Goal: Check status: Check status

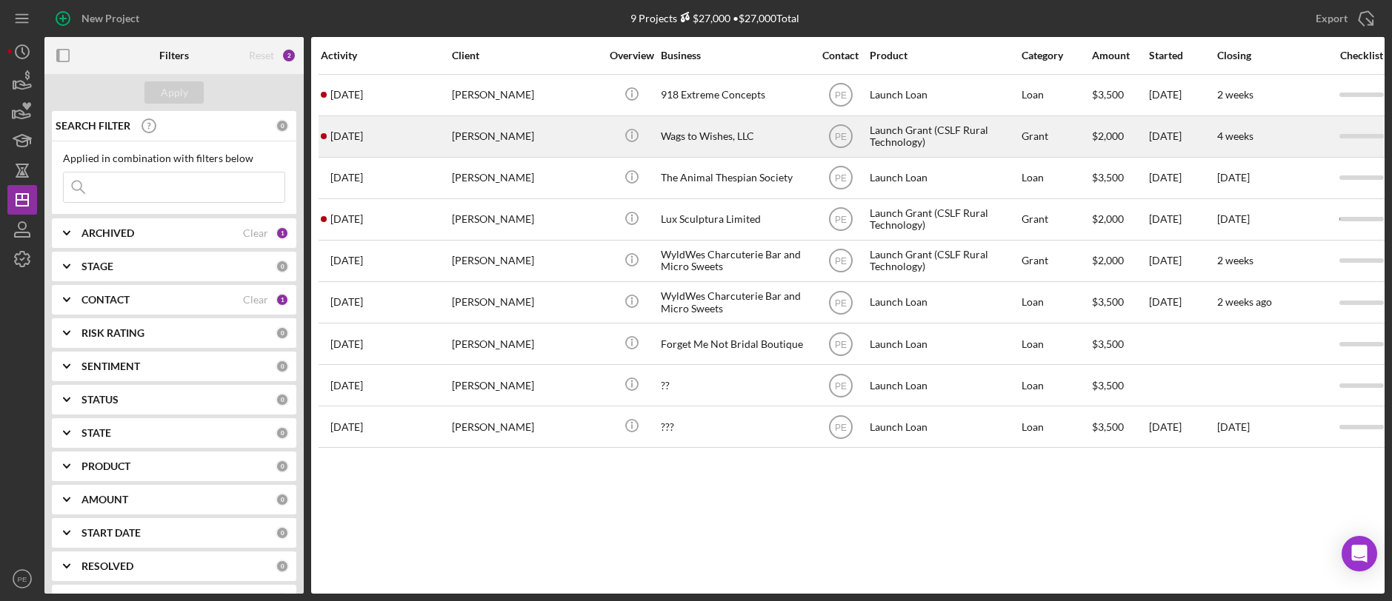
click at [398, 138] on div "[DATE] [PERSON_NAME]" at bounding box center [386, 136] width 130 height 39
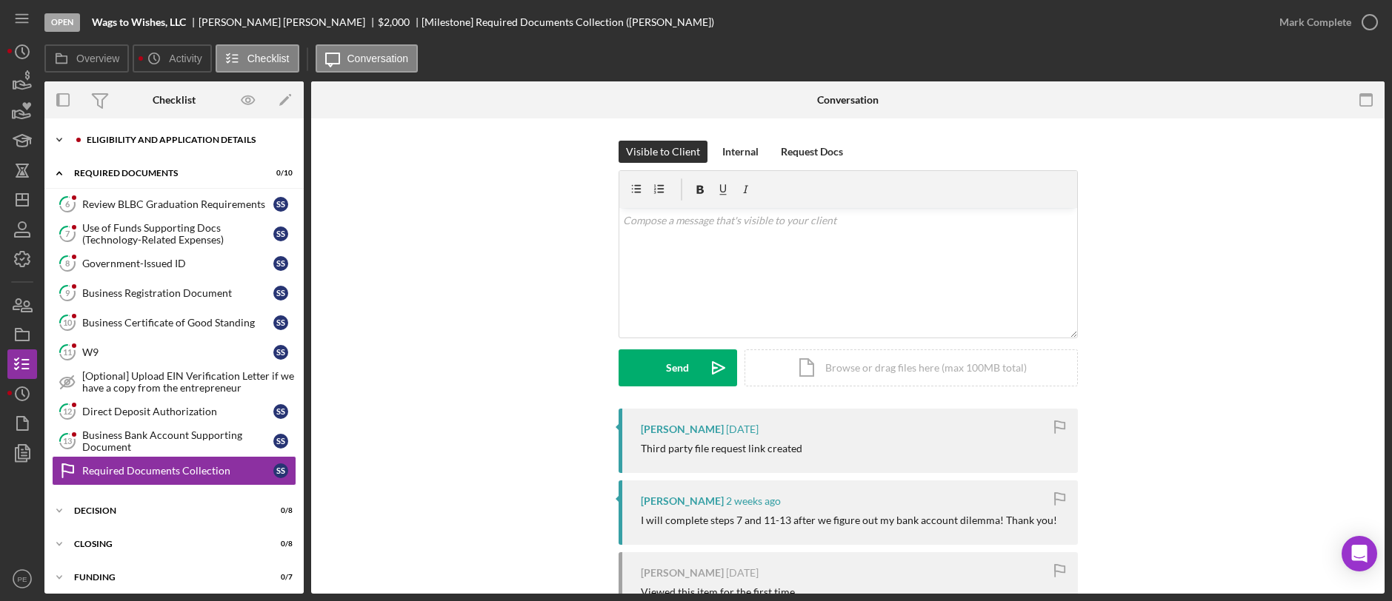
click at [158, 148] on div "Icon/Expander Eligibility and Application Details 0 / 7" at bounding box center [173, 140] width 259 height 30
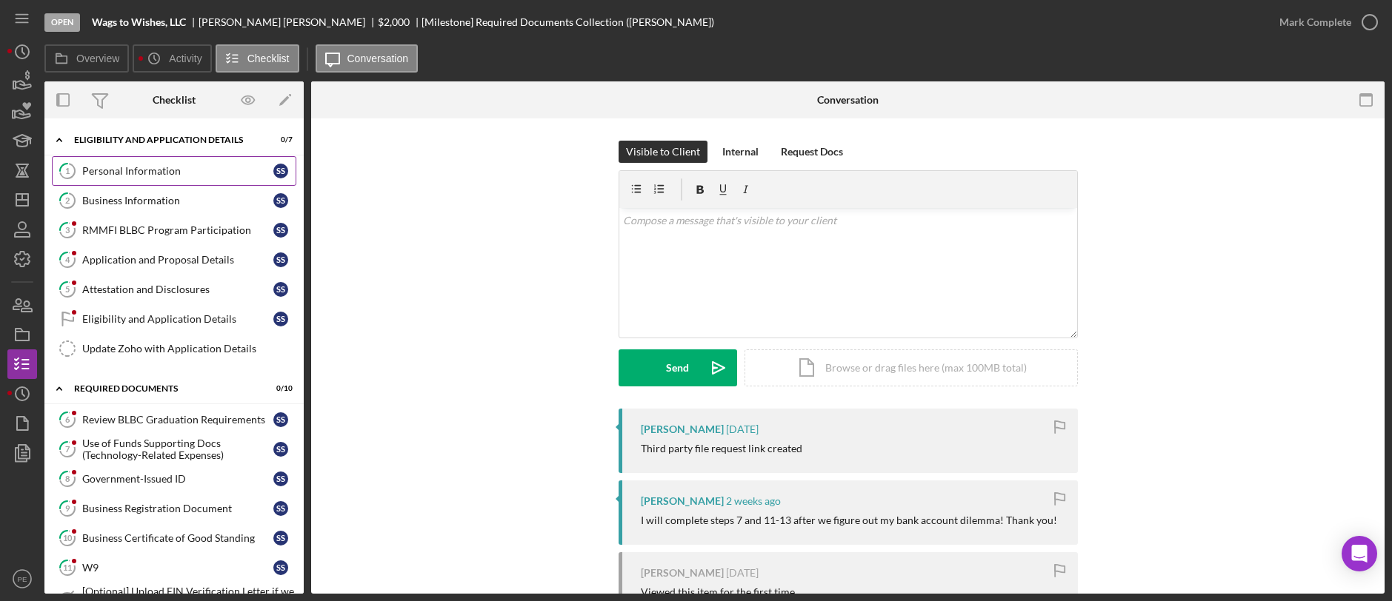
click at [161, 175] on div "Personal Information" at bounding box center [177, 171] width 191 height 12
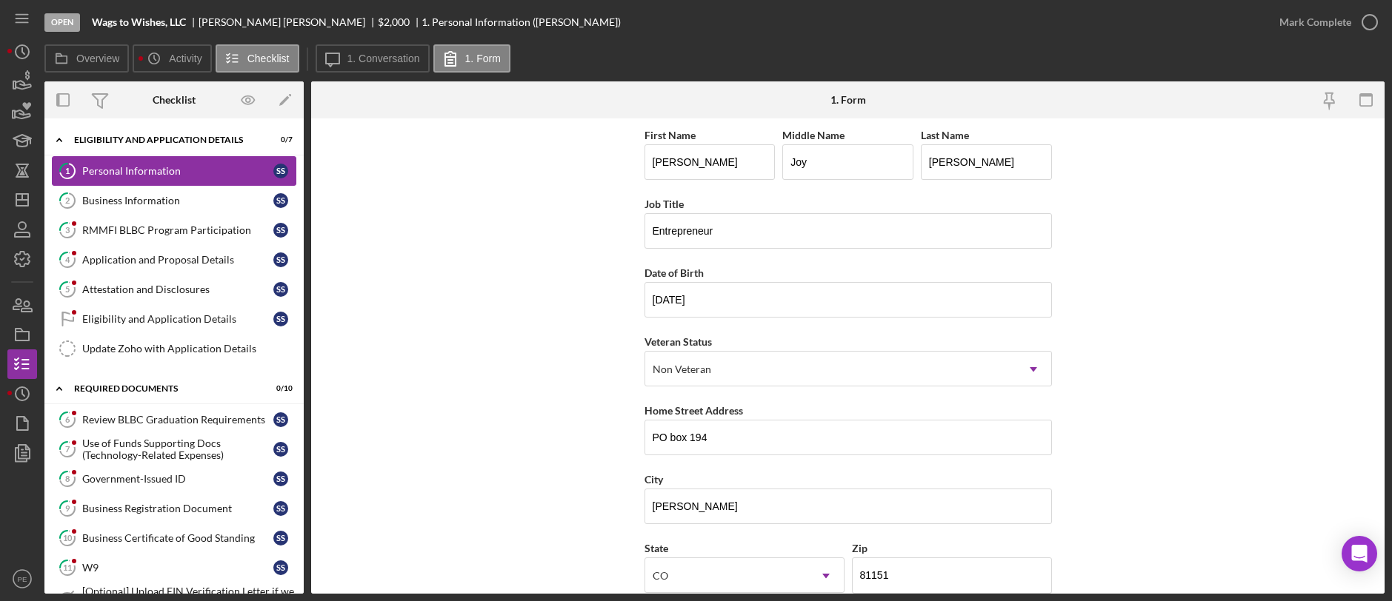
click at [141, 170] on div "Personal Information" at bounding box center [177, 171] width 191 height 12
click at [95, 171] on div "Personal Information" at bounding box center [177, 171] width 191 height 12
click at [116, 192] on link "2 Business Information S S" at bounding box center [174, 201] width 244 height 30
